Goal: Information Seeking & Learning: Learn about a topic

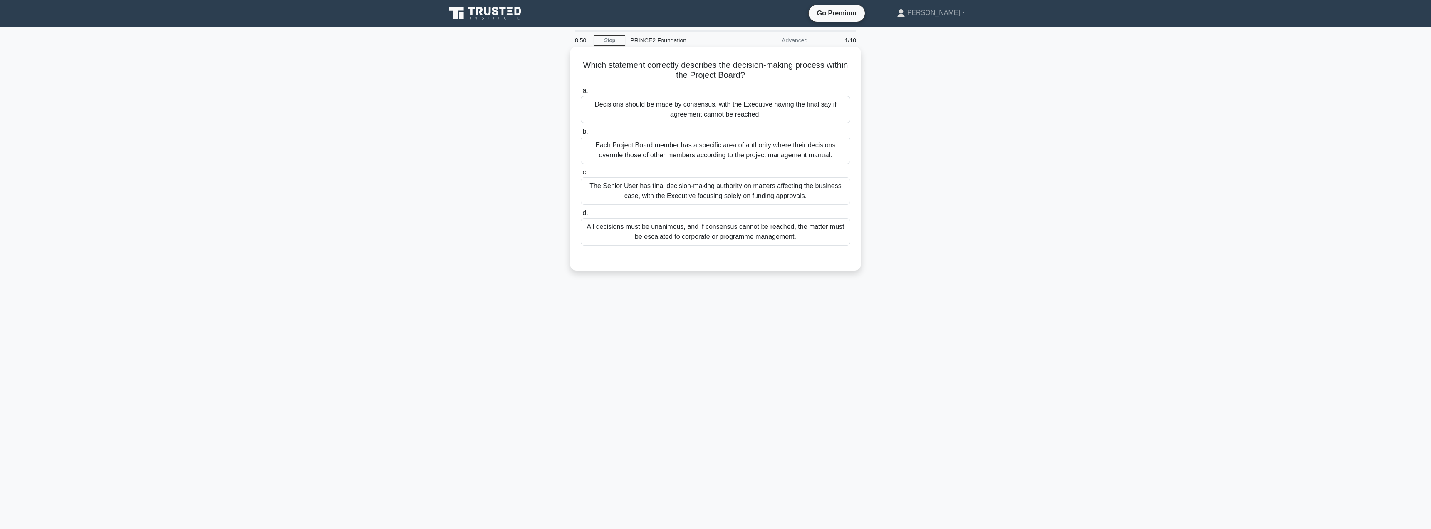
click at [754, 111] on div "Decisions should be made by consensus, with the Executive having the final say …" at bounding box center [716, 109] width 270 height 27
click at [581, 94] on input "a. Decisions should be made by consensus, with the Executive having the final s…" at bounding box center [581, 90] width 0 height 5
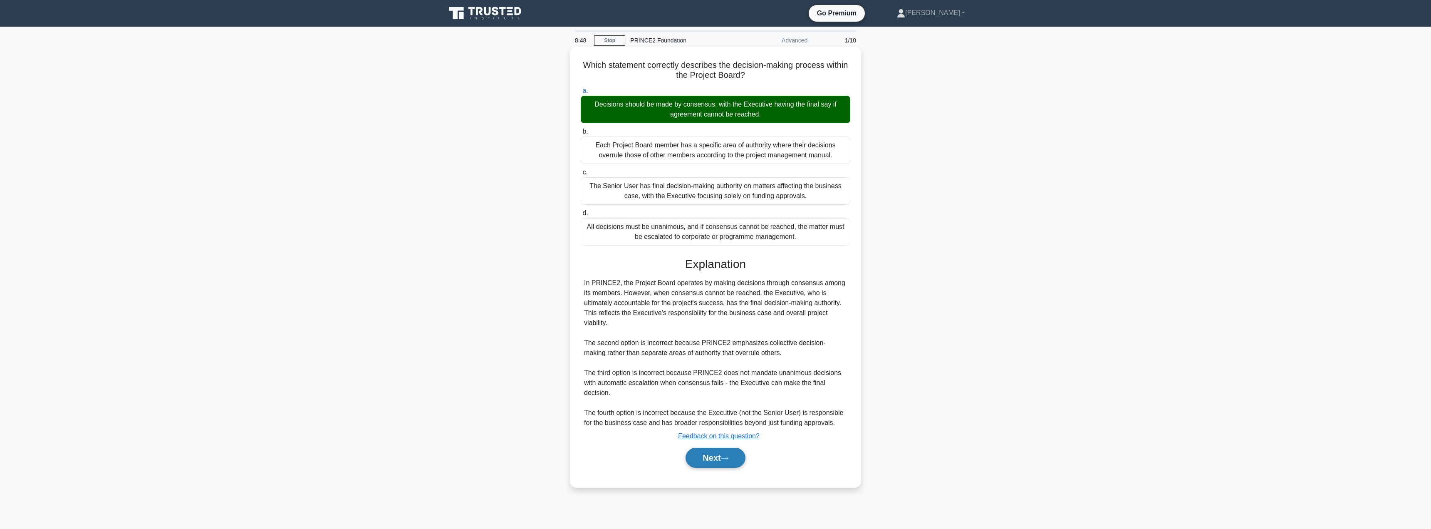
click at [704, 457] on button "Next" at bounding box center [714, 458] width 59 height 20
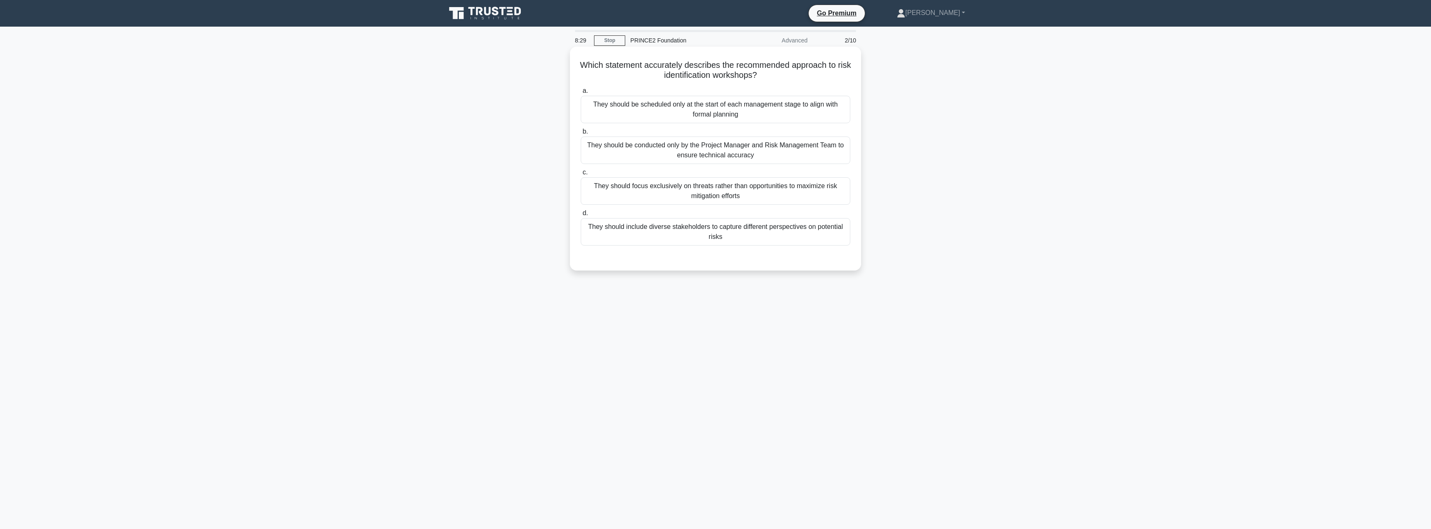
click at [764, 231] on div "They should include diverse stakeholders to capture different perspectives on p…" at bounding box center [716, 231] width 270 height 27
click at [581, 216] on input "d. They should include diverse stakeholders to capture different perspectives o…" at bounding box center [581, 212] width 0 height 5
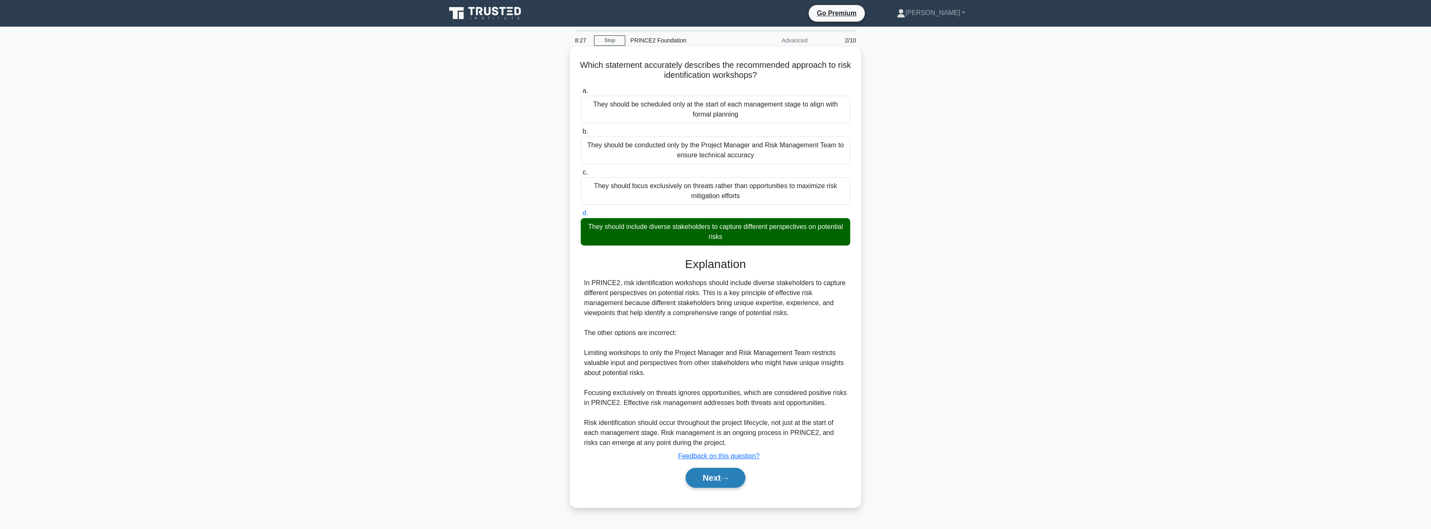
click at [702, 483] on button "Next" at bounding box center [714, 477] width 59 height 20
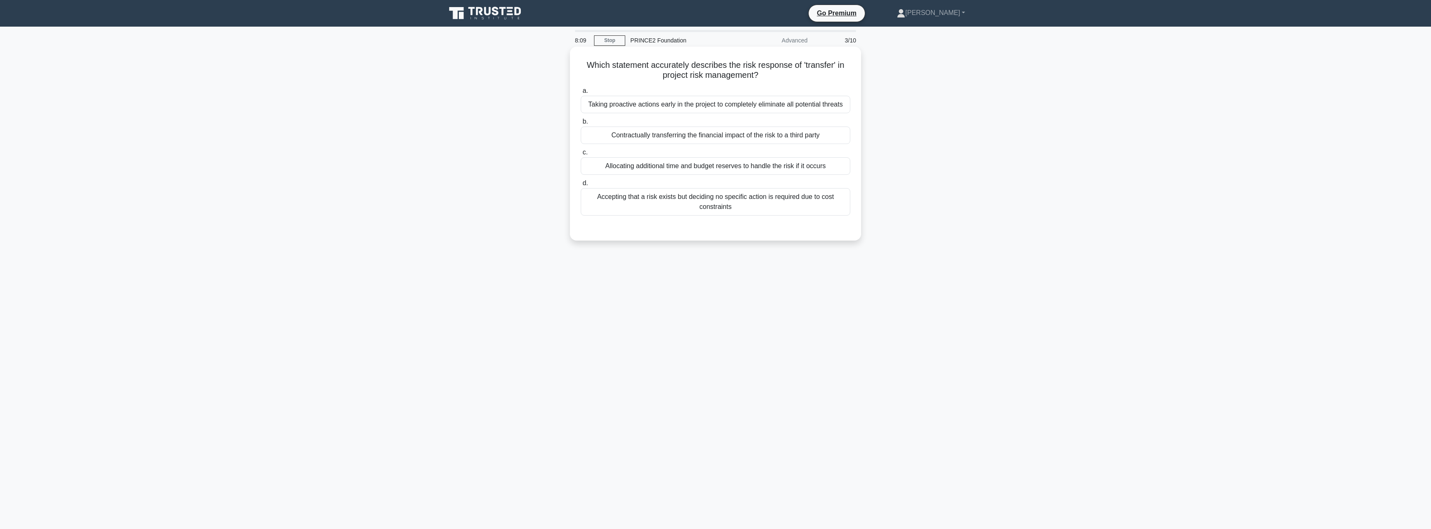
click at [731, 134] on div "Contractually transferring the financial impact of the risk to a third party" at bounding box center [716, 134] width 270 height 17
click at [581, 124] on input "b. Contractually transferring the financial impact of the risk to a third party" at bounding box center [581, 121] width 0 height 5
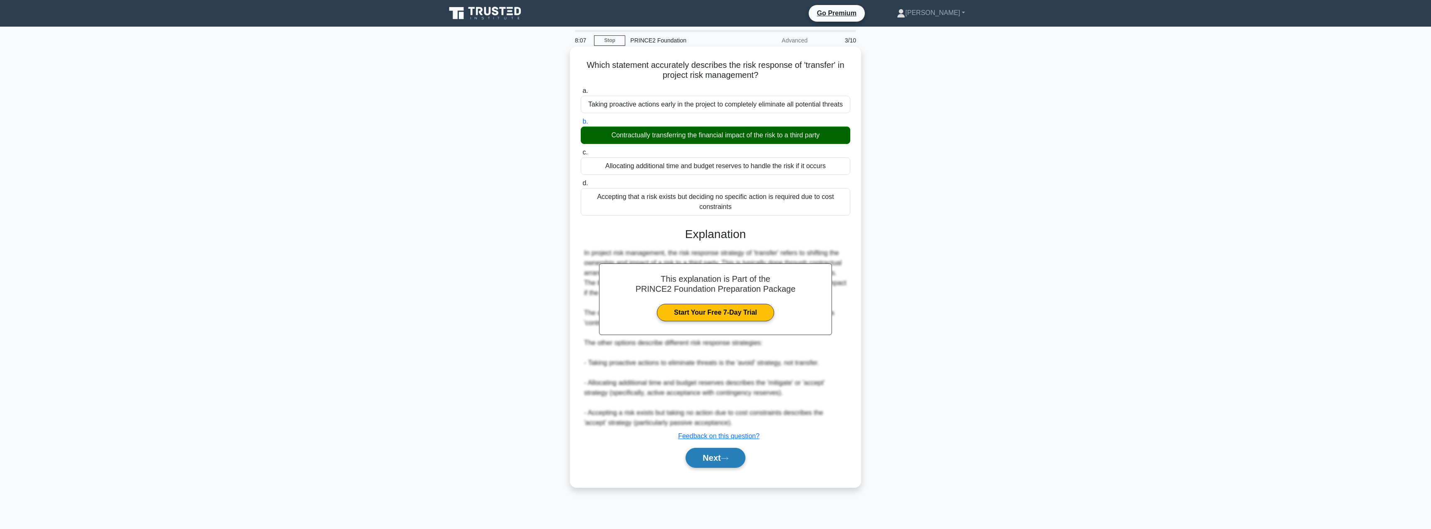
click at [697, 466] on button "Next" at bounding box center [714, 458] width 59 height 20
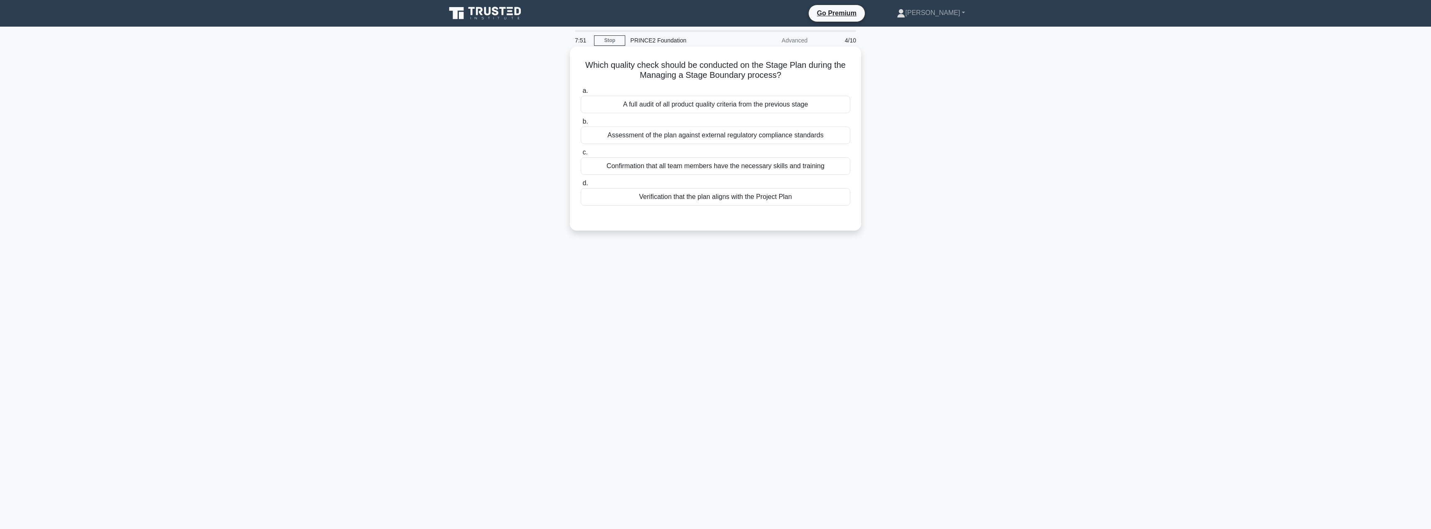
click at [744, 139] on div "Assessment of the plan against external regulatory compliance standards" at bounding box center [716, 134] width 270 height 17
click at [581, 124] on input "b. Assessment of the plan against external regulatory compliance standards" at bounding box center [581, 121] width 0 height 5
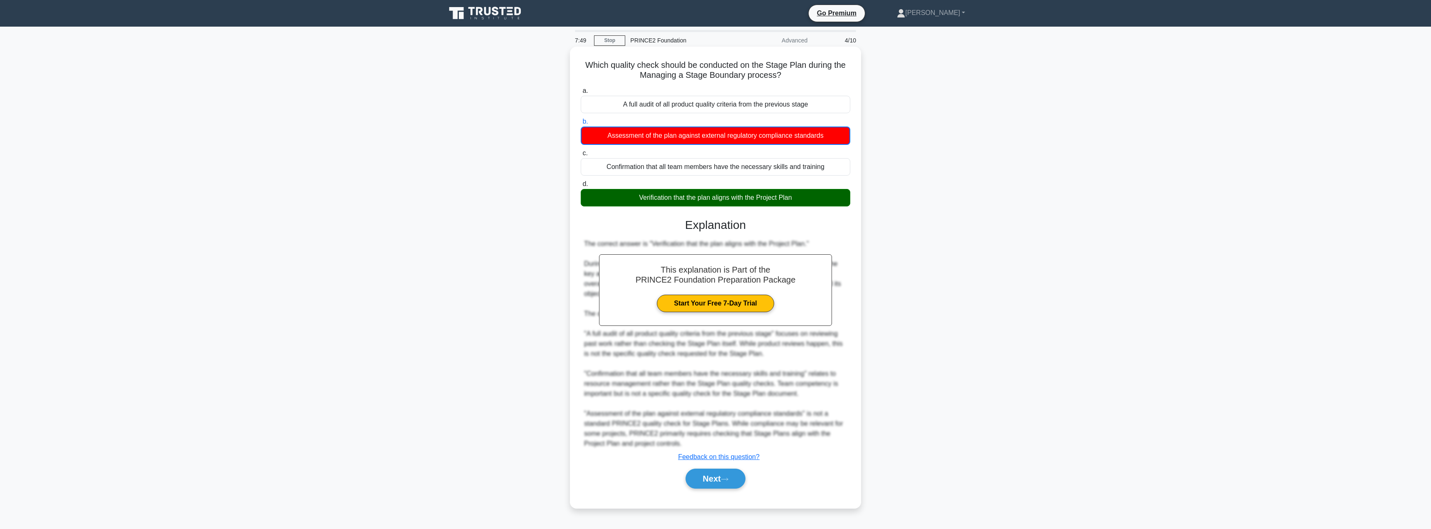
click at [718, 464] on div "This explanation is Part of the PRINCE2 Foundation Preparation Package Start Yo…" at bounding box center [716, 350] width 270 height 284
click at [709, 482] on button "Next" at bounding box center [714, 478] width 59 height 20
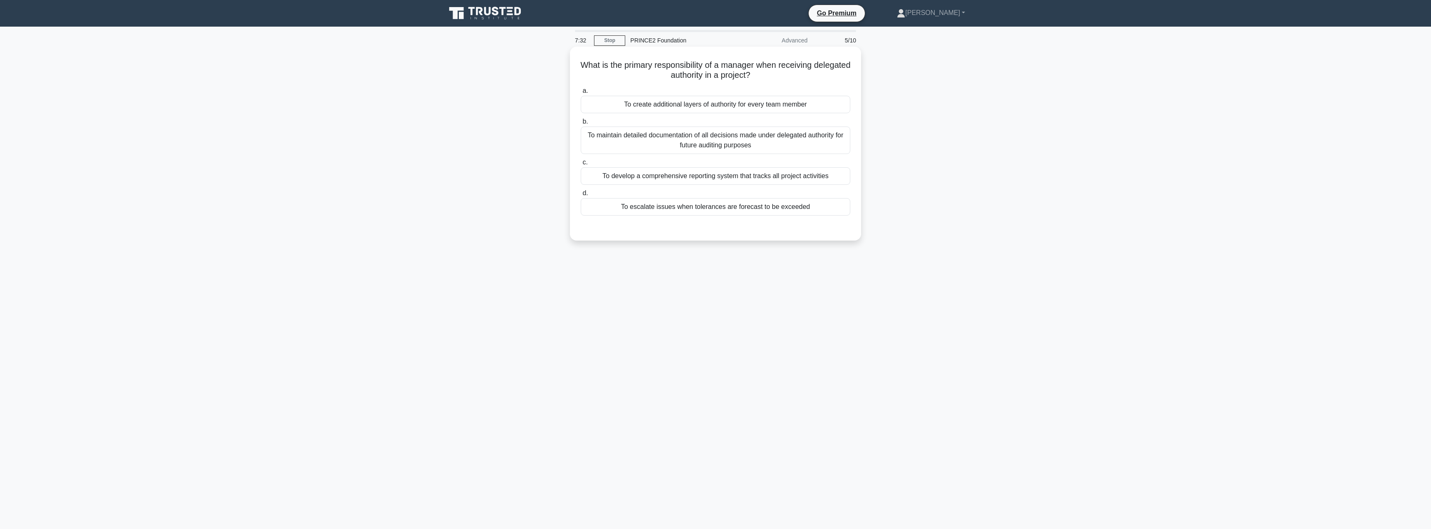
click at [745, 205] on div "To escalate issues when tolerances are forecast to be exceeded" at bounding box center [716, 206] width 270 height 17
click at [581, 196] on input "d. To escalate issues when tolerances are forecast to be exceeded" at bounding box center [581, 192] width 0 height 5
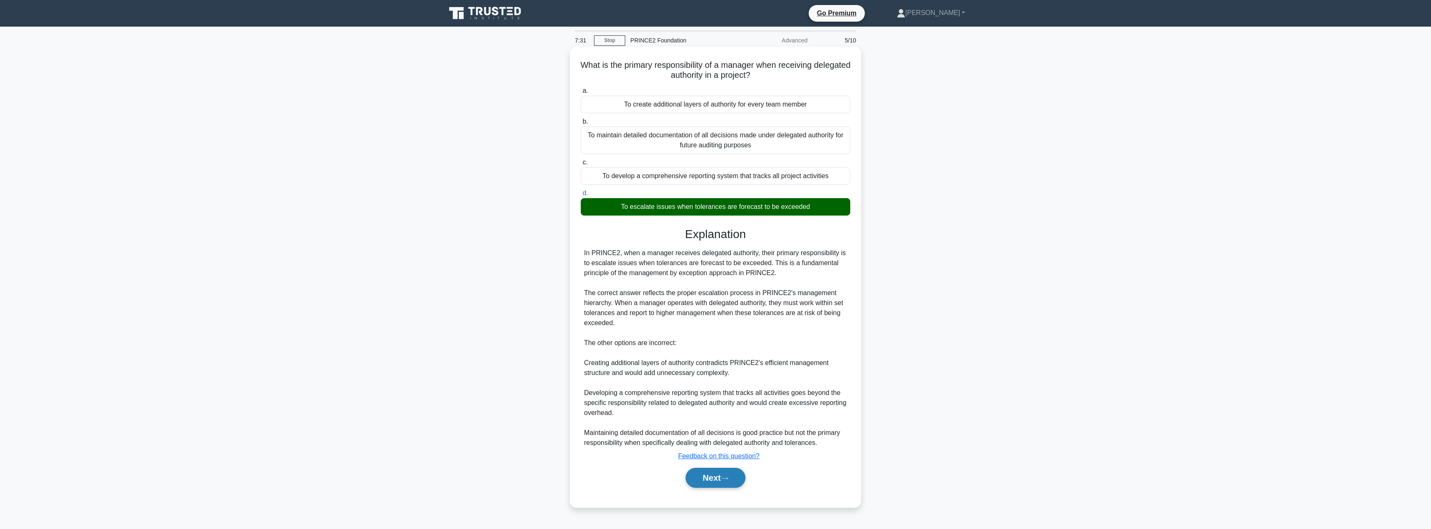
click at [700, 477] on button "Next" at bounding box center [714, 477] width 59 height 20
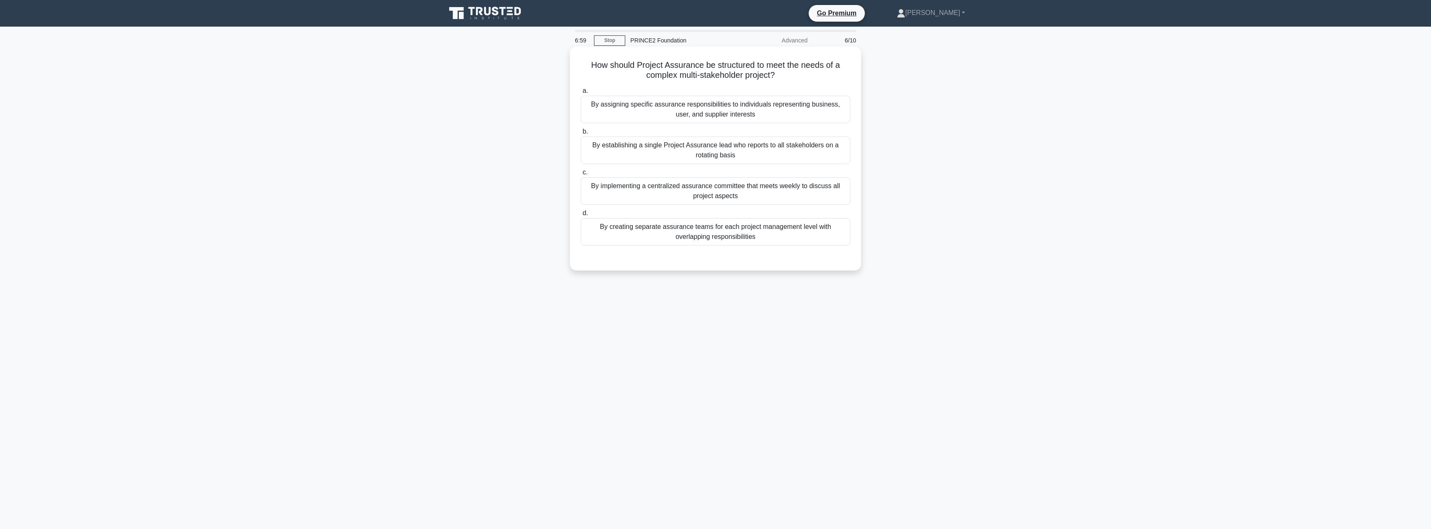
click at [745, 153] on div "By establishing a single Project Assurance lead who reports to all stakeholders…" at bounding box center [716, 149] width 270 height 27
click at [581, 134] on input "b. By establishing a single Project Assurance lead who reports to all stakehold…" at bounding box center [581, 131] width 0 height 5
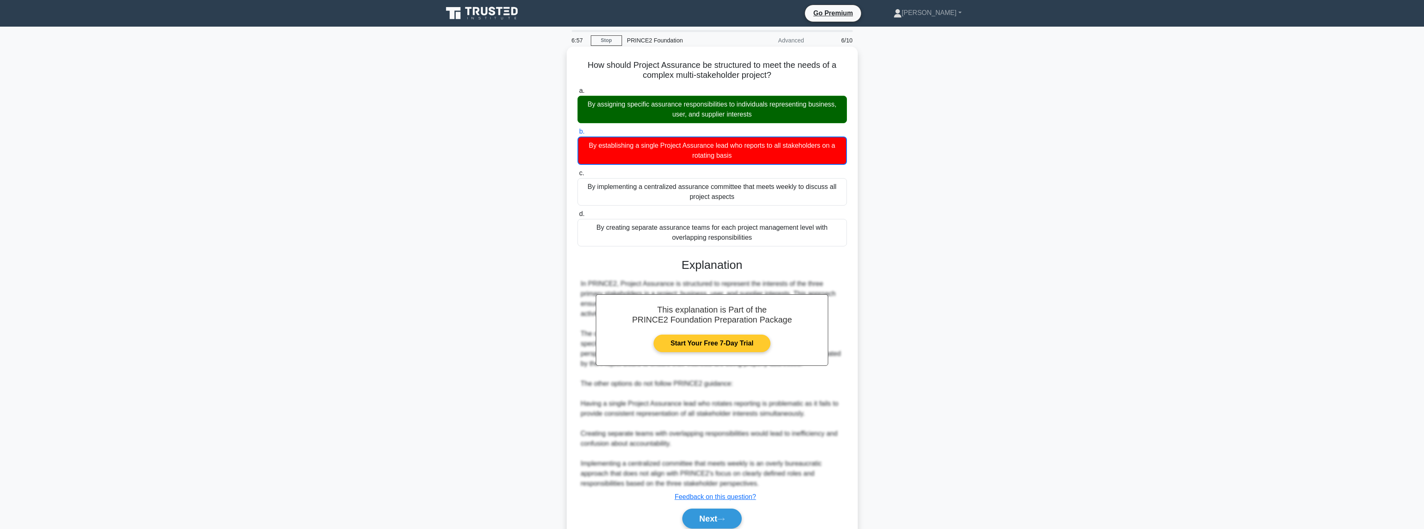
click at [716, 339] on link "Start Your Free 7-Day Trial" at bounding box center [712, 342] width 117 height 17
